Goal: Task Accomplishment & Management: Use online tool/utility

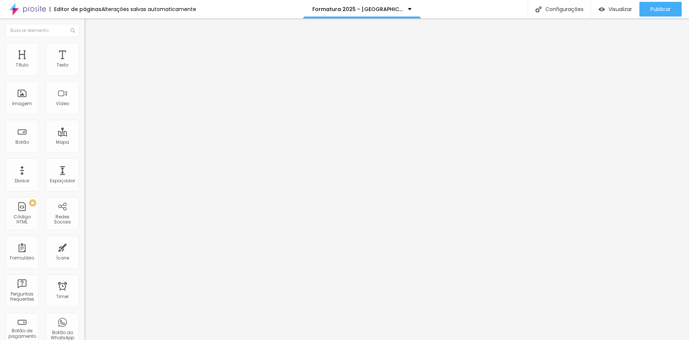
click at [479, 13] on div "Editor de páginas Alterações salvas automaticamente Formatura 2025 - Colégio Ac…" at bounding box center [344, 9] width 689 height 18
click at [85, 48] on li "Estilo" at bounding box center [127, 46] width 85 height 7
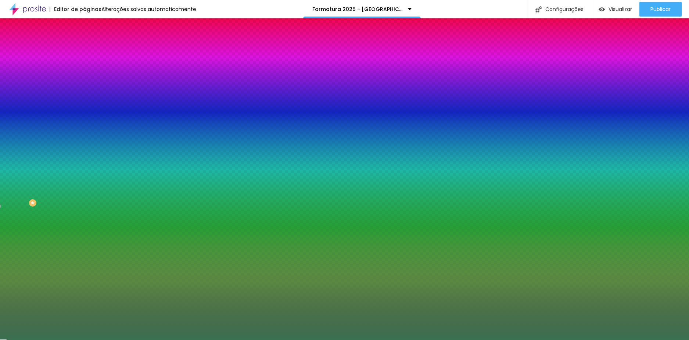
click at [85, 42] on img at bounding box center [88, 38] width 7 height 7
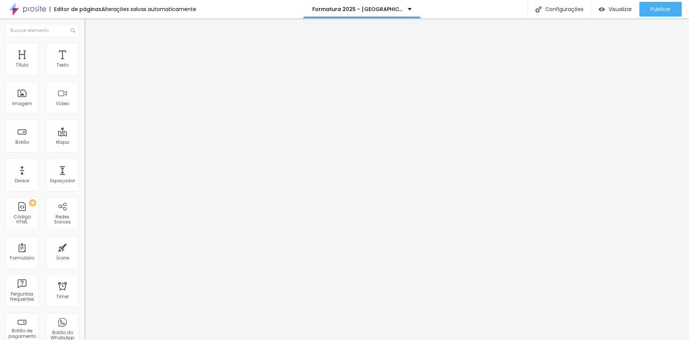
click at [85, 50] on li "Avançado" at bounding box center [127, 53] width 85 height 7
click at [85, 46] on img at bounding box center [88, 46] width 7 height 7
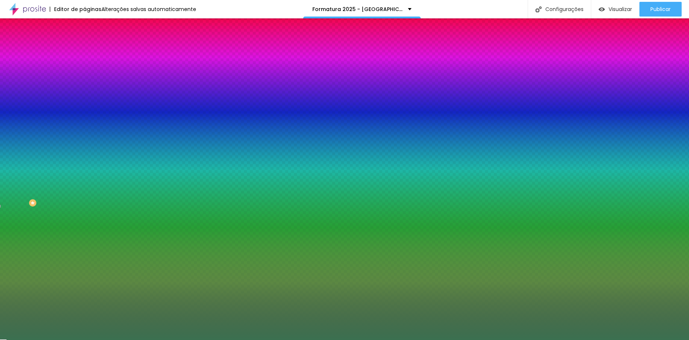
click at [85, 42] on img at bounding box center [88, 38] width 7 height 7
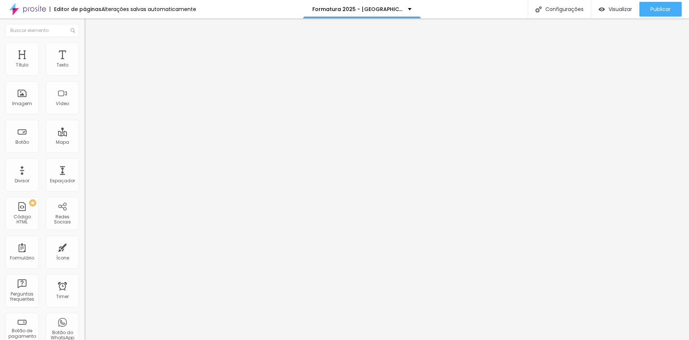
click at [91, 51] on span "Estilo" at bounding box center [96, 47] width 11 height 6
click at [85, 74] on span at bounding box center [87, 77] width 4 height 6
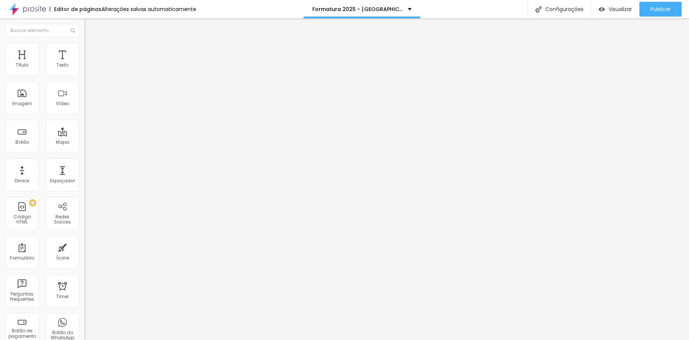
click at [91, 51] on span "Estilo" at bounding box center [96, 47] width 11 height 6
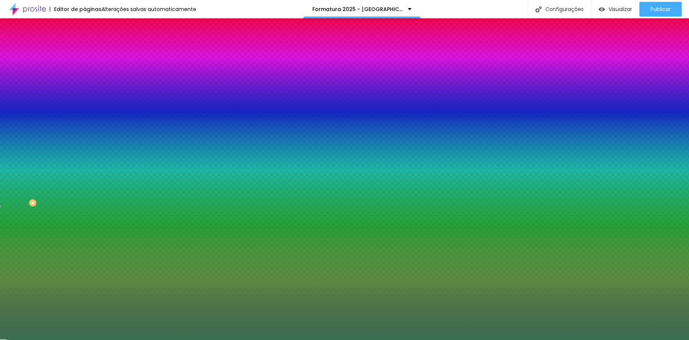
click at [87, 80] on icon "button" at bounding box center [89, 78] width 4 height 4
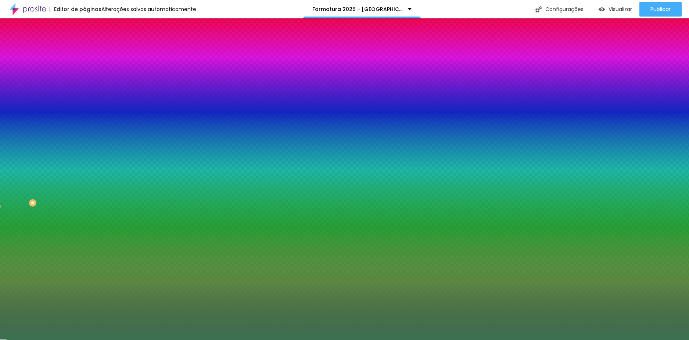
click at [154, 215] on div at bounding box center [344, 170] width 689 height 340
type input "#38CE4B"
drag, startPoint x: 130, startPoint y: 194, endPoint x: 137, endPoint y: 189, distance: 8.9
click at [137, 189] on div at bounding box center [344, 170] width 689 height 340
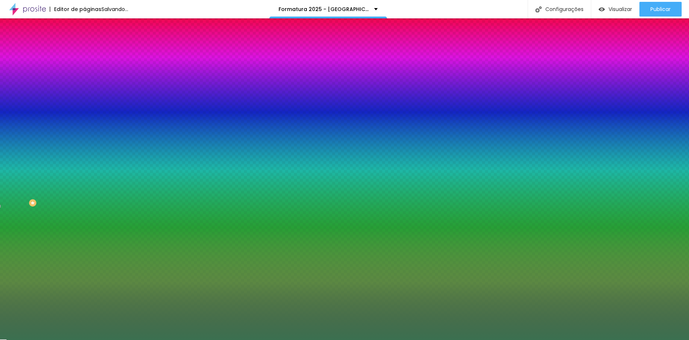
click at [296, 340] on div at bounding box center [344, 340] width 689 height 0
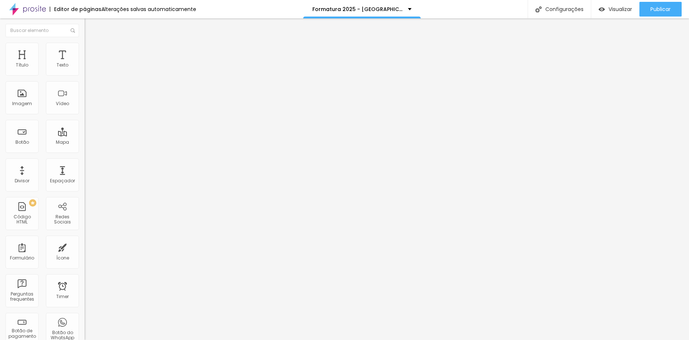
click at [91, 50] on span "Estilo" at bounding box center [96, 47] width 11 height 6
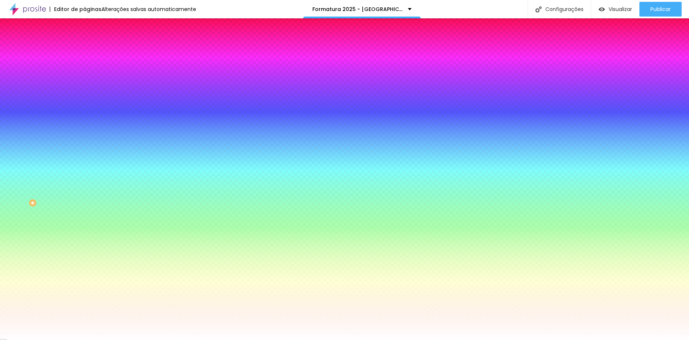
click at [87, 80] on icon "button" at bounding box center [89, 78] width 4 height 4
click at [64, 340] on div at bounding box center [344, 340] width 689 height 0
click at [87, 80] on icon "button" at bounding box center [89, 78] width 4 height 4
drag, startPoint x: 139, startPoint y: 187, endPoint x: 126, endPoint y: 199, distance: 16.9
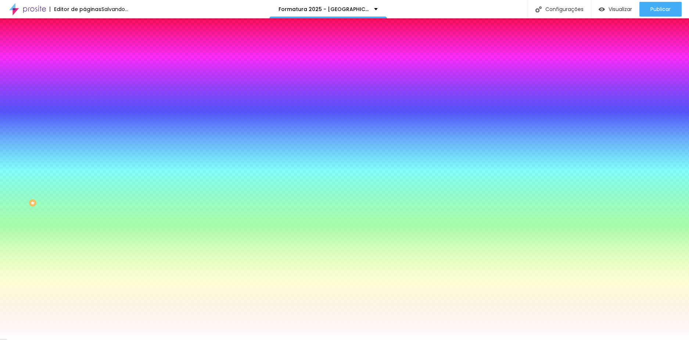
click at [126, 199] on div at bounding box center [344, 170] width 689 height 340
click at [155, 222] on div at bounding box center [344, 170] width 689 height 340
click at [155, 215] on div at bounding box center [344, 170] width 689 height 340
drag, startPoint x: 143, startPoint y: 195, endPoint x: 130, endPoint y: 208, distance: 18.5
click at [130, 208] on div at bounding box center [344, 170] width 689 height 340
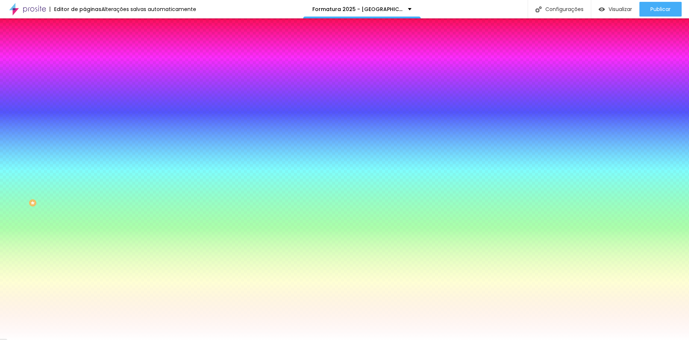
type input "#337937"
click at [143, 340] on div at bounding box center [344, 340] width 689 height 0
click at [88, 100] on icon "button" at bounding box center [89, 98] width 3 height 3
click at [75, 340] on div at bounding box center [344, 340] width 689 height 0
click at [88, 122] on icon "button" at bounding box center [89, 123] width 3 height 3
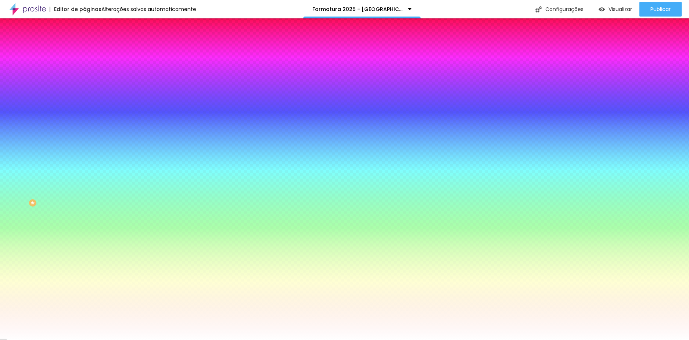
click at [75, 340] on div at bounding box center [344, 340] width 689 height 0
click at [85, 86] on div "Botão Tipografia Voltar ao padrão Borda Voltar ao padrão Sombra DESATIVADO Volt…" at bounding box center [127, 149] width 85 height 185
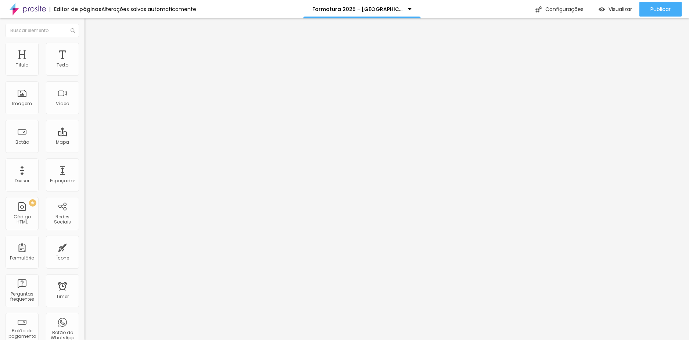
click at [85, 74] on span at bounding box center [87, 77] width 4 height 6
click at [91, 51] on span "Estilo" at bounding box center [96, 47] width 11 height 6
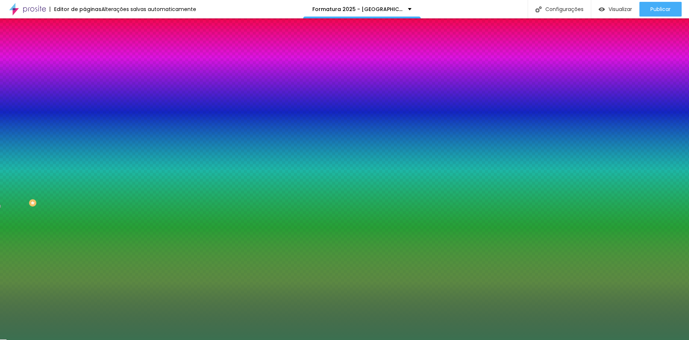
click at [87, 80] on icon "button" at bounding box center [89, 78] width 4 height 4
click at [154, 198] on div at bounding box center [344, 170] width 689 height 340
drag, startPoint x: 134, startPoint y: 193, endPoint x: 139, endPoint y: 209, distance: 16.2
click at [139, 209] on div at bounding box center [344, 170] width 689 height 340
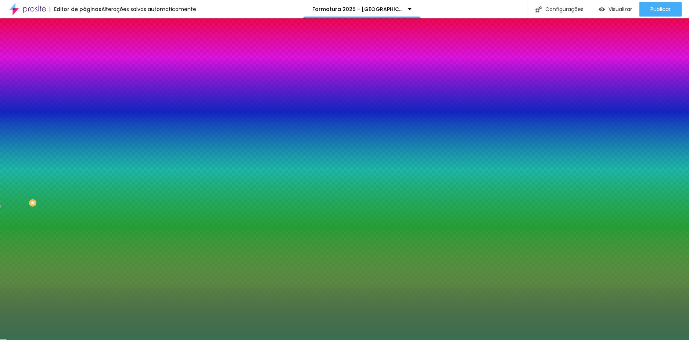
type input "#3434B5"
click at [136, 195] on div at bounding box center [344, 170] width 689 height 340
click at [153, 340] on div at bounding box center [344, 340] width 689 height 0
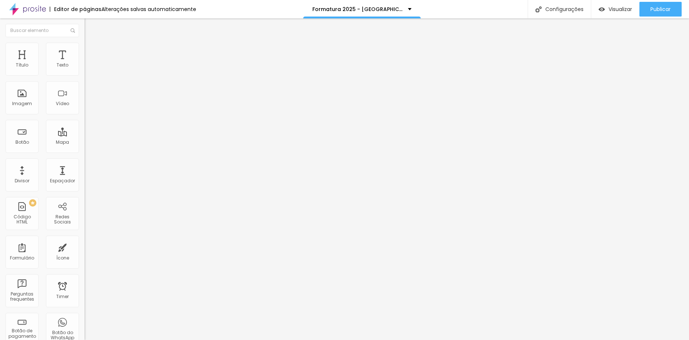
click at [85, 47] on img at bounding box center [88, 46] width 7 height 7
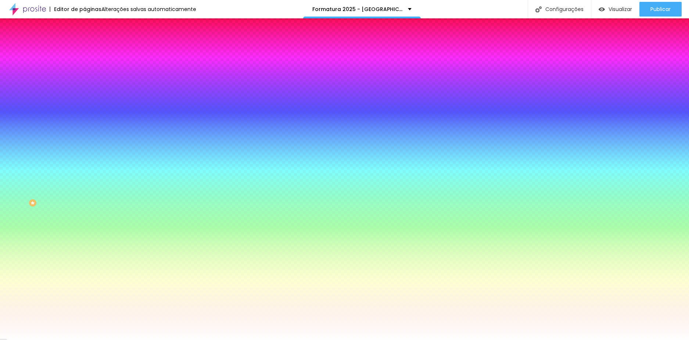
click at [87, 80] on icon "button" at bounding box center [87, 79] width 1 height 1
click at [157, 183] on div at bounding box center [344, 170] width 689 height 340
click at [156, 179] on div at bounding box center [344, 170] width 689 height 340
drag, startPoint x: 137, startPoint y: 190, endPoint x: 134, endPoint y: 186, distance: 4.9
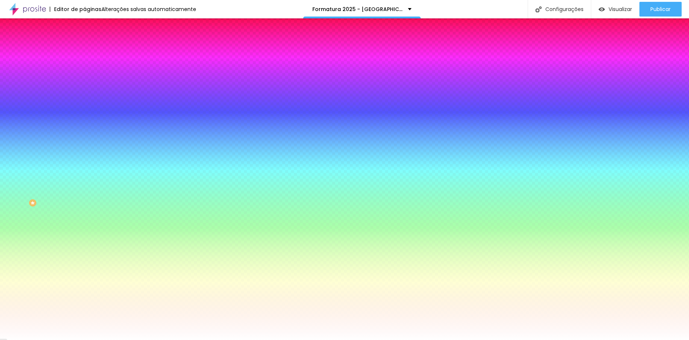
click at [133, 186] on div at bounding box center [344, 170] width 689 height 340
type input "#E2565F"
drag, startPoint x: 120, startPoint y: 72, endPoint x: 47, endPoint y: 57, distance: 75.1
click at [119, 340] on div at bounding box center [344, 340] width 689 height 0
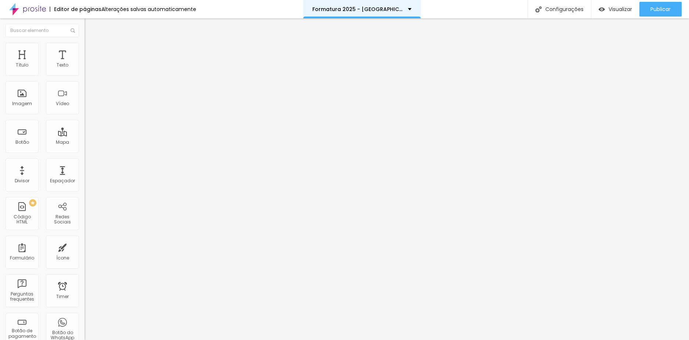
click at [401, 8] on div "Formatura 2025 - [GEOGRAPHIC_DATA] e 5º ano" at bounding box center [361, 9] width 99 height 5
click at [491, 5] on div "Editor de páginas Alterações salvas automaticamente Formatura 2025 - Colégio Ac…" at bounding box center [344, 9] width 689 height 18
